Goal: Complete application form

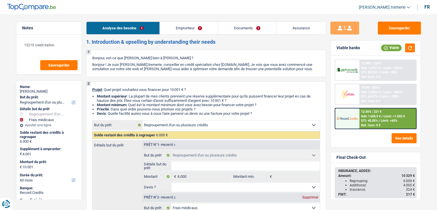
select select "refinancing"
select select "medical"
select select "60"
select select "refinancing"
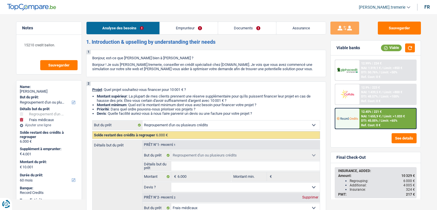
select select "refinancing"
select select "medical"
select select "yes"
select select "60"
select select "publicEmployee"
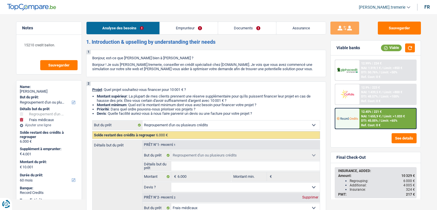
select select "netSalary"
select select "mealVouchers"
select select "rents"
select select "cardOrCredit"
select select "carLoan"
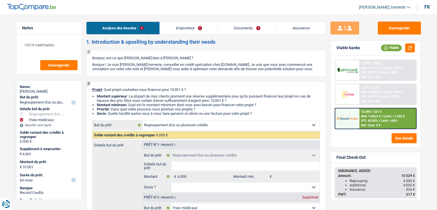
select select "48"
select select "refinancing"
select select "medical"
select select "yes"
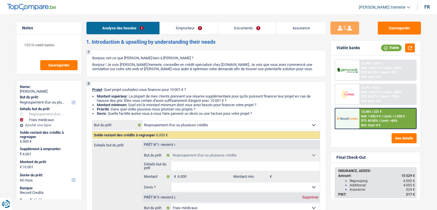
select select "60"
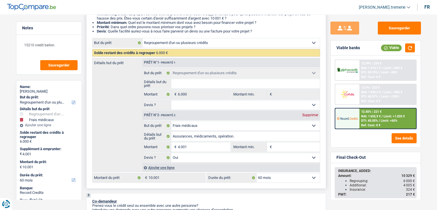
click at [166, 165] on div "Ajouter une ligne" at bounding box center [231, 167] width 178 height 8
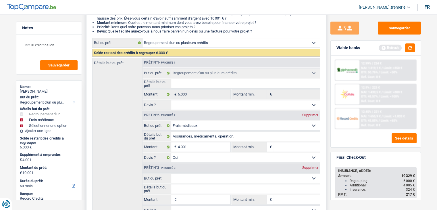
click at [185, 178] on select "Confort maison: meubles, textile, peinture, électroménager, outillage non-profe…" at bounding box center [245, 178] width 149 height 9
select select "insurance"
click at [171, 174] on select "Confort maison: meubles, textile, peinture, électroménager, outillage non-profe…" at bounding box center [245, 178] width 149 height 9
select select "insurance"
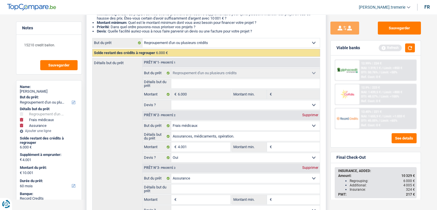
click at [188, 198] on input "Montant" at bounding box center [204, 199] width 53 height 9
type input "3"
type input "31"
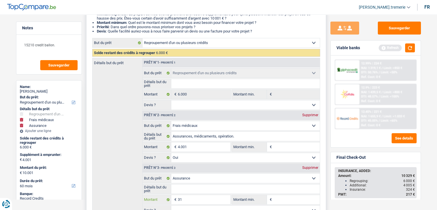
type input "319"
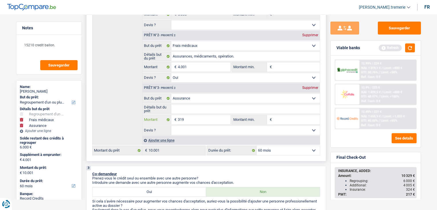
scroll to position [163, 0]
type input "319"
type input "4.320"
type input "10.320"
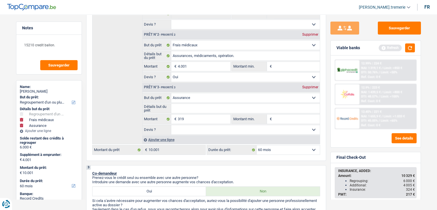
type input "10.320"
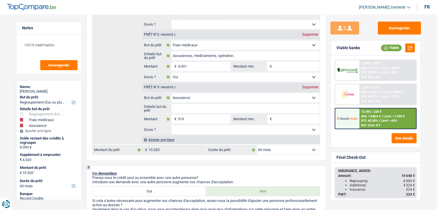
click at [373, 117] on span "NAI: 1 648,8 €" at bounding box center [371, 116] width 20 height 4
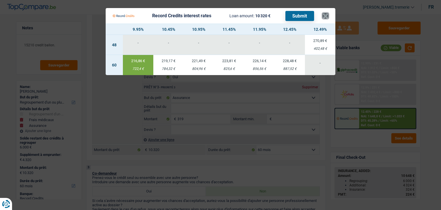
click at [323, 15] on button "×" at bounding box center [326, 16] width 6 height 6
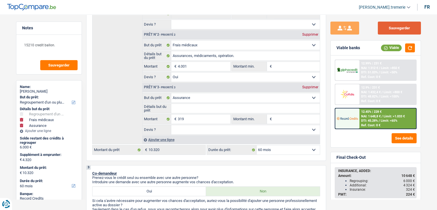
click at [387, 27] on button "Sauvegarder" at bounding box center [399, 28] width 43 height 13
